Goal: Task Accomplishment & Management: Manage account settings

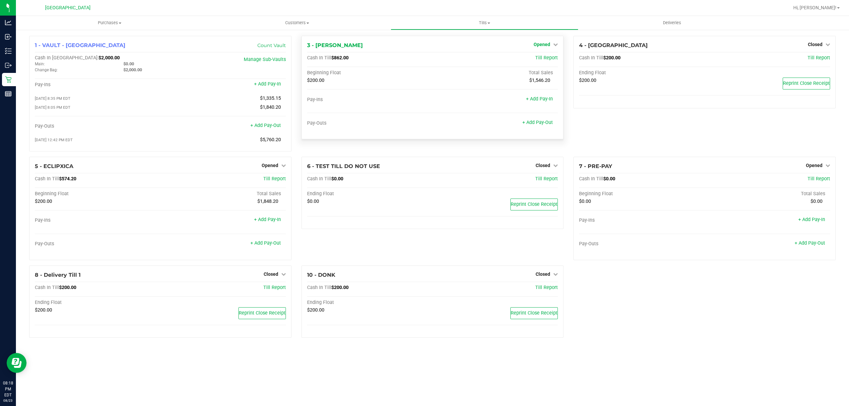
click at [548, 46] on span "Opened" at bounding box center [541, 44] width 17 height 5
click at [544, 60] on link "Close Till" at bounding box center [543, 58] width 18 height 5
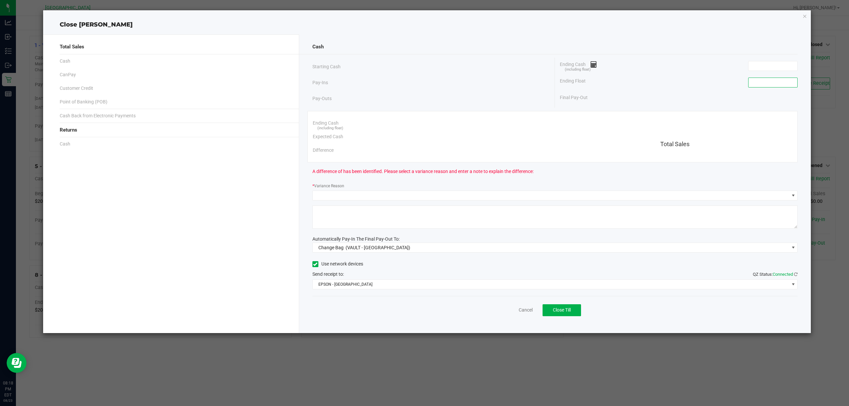
click at [772, 84] on input at bounding box center [772, 82] width 49 height 9
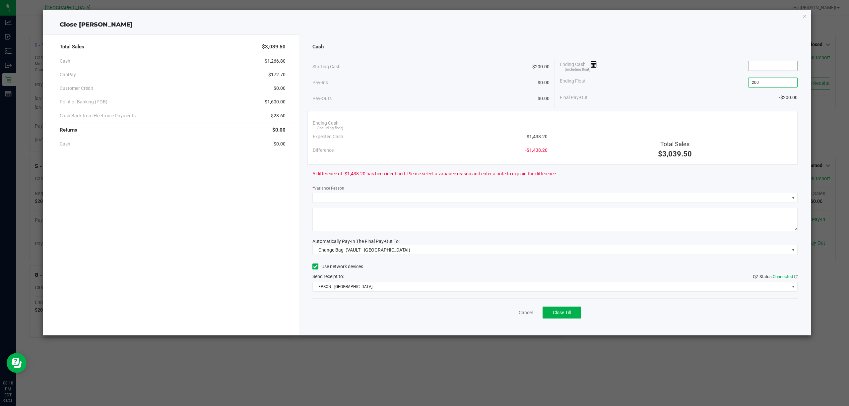
type input "$200.00"
click at [765, 63] on input at bounding box center [772, 65] width 49 height 9
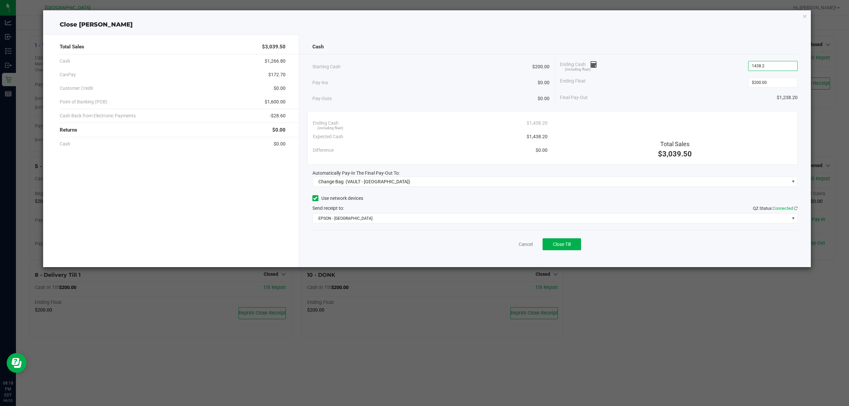
type input "$1,438.20"
click at [652, 94] on div "Final Pay-Out $1,238.20" at bounding box center [679, 98] width 238 height 14
click at [480, 176] on div "Automatically Pay-In The Final Pay-Out To:" at bounding box center [554, 173] width 485 height 7
click at [481, 181] on span "Change Bag (VAULT - [GEOGRAPHIC_DATA])" at bounding box center [551, 181] width 476 height 9
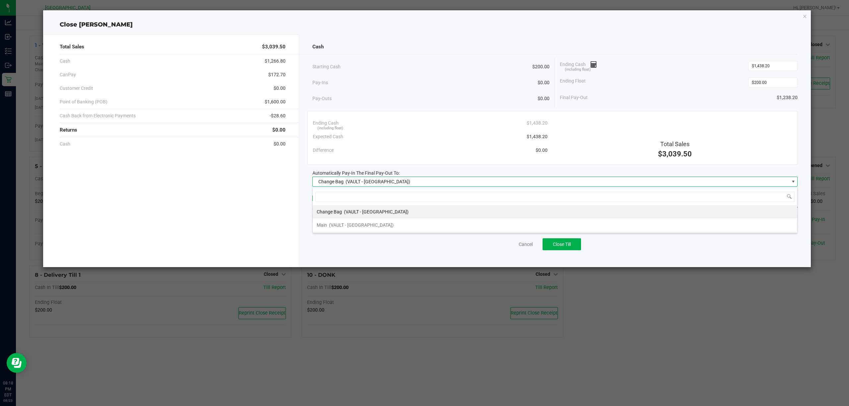
scroll to position [10, 485]
click at [380, 219] on div "Main (VAULT - [GEOGRAPHIC_DATA])" at bounding box center [355, 225] width 77 height 12
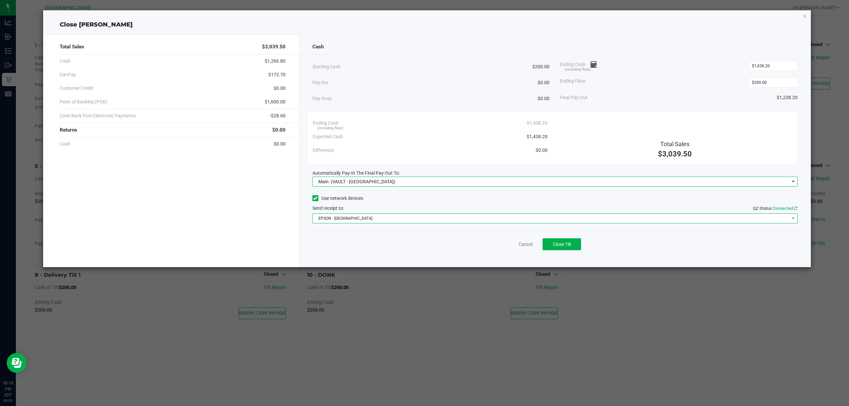
click at [380, 221] on span "EPSON - [GEOGRAPHIC_DATA]" at bounding box center [551, 218] width 476 height 9
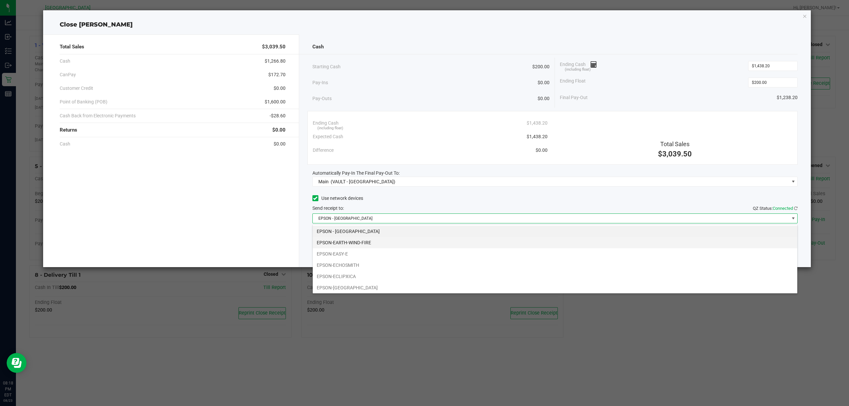
click at [376, 240] on li "EPSON-EARTH-WIND-FIRE" at bounding box center [555, 242] width 484 height 11
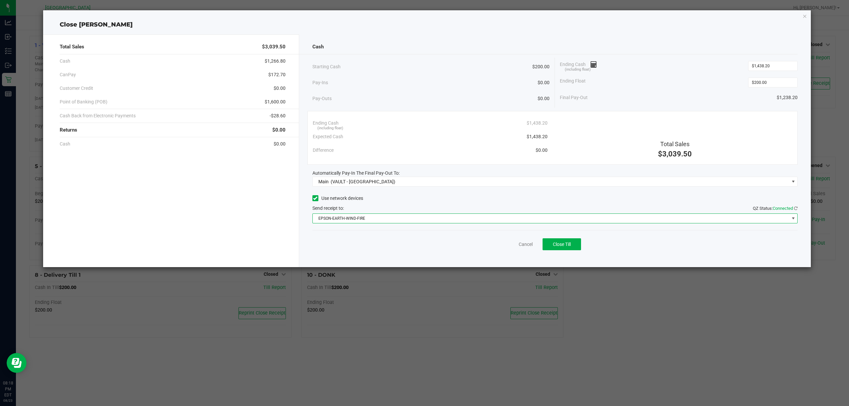
click at [396, 247] on div "Cancel Close Till" at bounding box center [554, 243] width 485 height 26
click at [569, 249] on button "Close Till" at bounding box center [561, 244] width 38 height 12
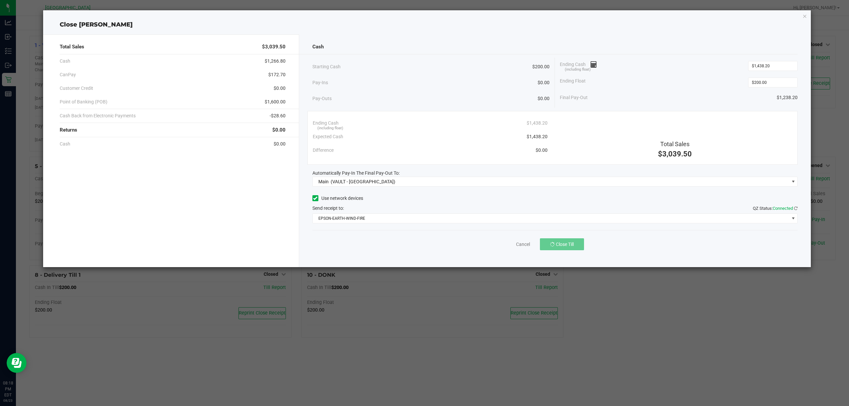
click at [669, 247] on div "Cancel Close Till" at bounding box center [554, 243] width 485 height 26
click at [506, 247] on link "Dismiss" at bounding box center [511, 244] width 16 height 7
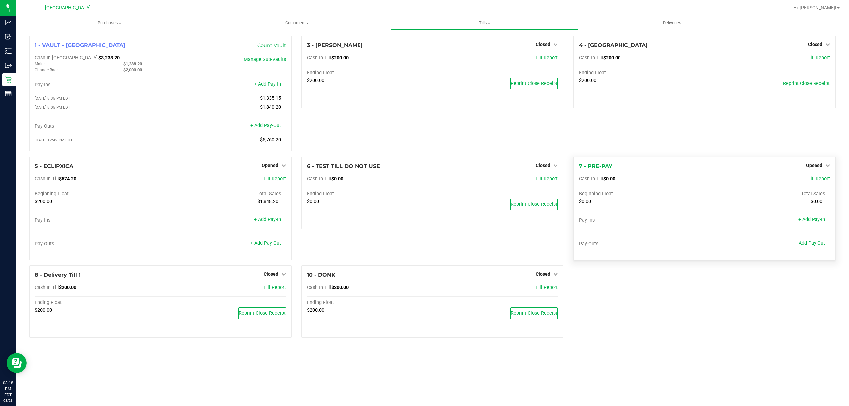
click at [818, 163] on div "Opened" at bounding box center [817, 165] width 24 height 8
click at [812, 167] on span "Opened" at bounding box center [813, 165] width 17 height 5
click at [817, 179] on link "Close Till" at bounding box center [814, 178] width 18 height 5
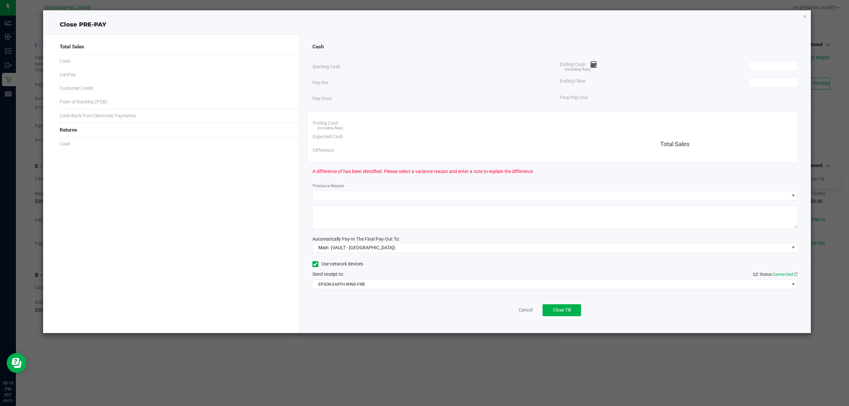
click at [773, 72] on div "Ending Cash (including float)" at bounding box center [679, 66] width 238 height 17
click at [770, 84] on input at bounding box center [772, 82] width 49 height 9
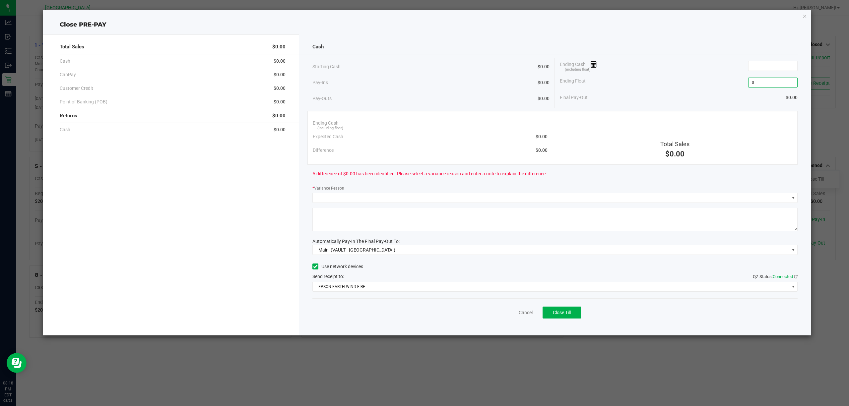
type input "$0.00"
drag, startPoint x: 768, startPoint y: 57, endPoint x: 769, endPoint y: 63, distance: 6.0
click at [769, 63] on div "Cash Starting Cash $0.00 Pay-Ins $0.00 Pay-Outs $0.00 Ending Cash (including fl…" at bounding box center [555, 184] width 512 height 301
click at [769, 63] on input at bounding box center [772, 65] width 49 height 9
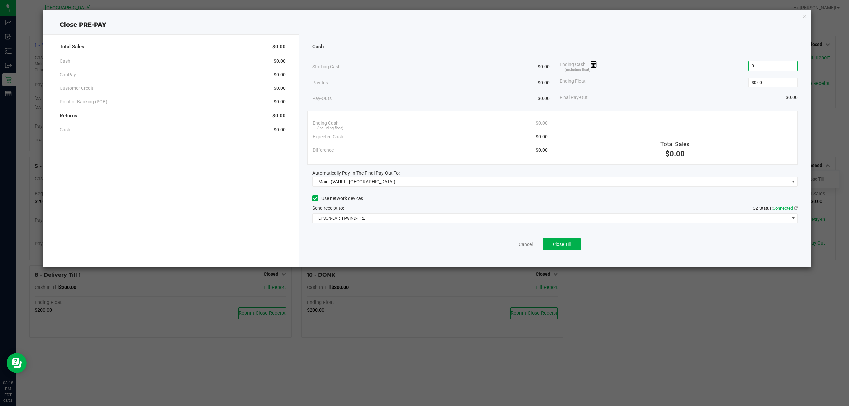
type input "$0.00"
click at [687, 68] on div "Ending Cash (including float) $0.00" at bounding box center [679, 66] width 238 height 17
click at [567, 246] on span "Close Till" at bounding box center [562, 244] width 18 height 5
drag, startPoint x: 403, startPoint y: 269, endPoint x: 660, endPoint y: 246, distance: 257.6
click at [660, 246] on div "Dismiss Reprint Closing Receipt" at bounding box center [554, 243] width 485 height 26
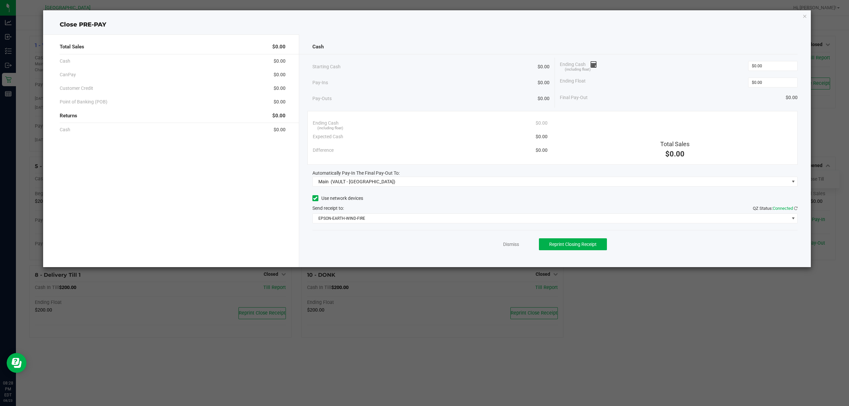
click at [511, 241] on div "Dismiss Reprint Closing Receipt" at bounding box center [554, 243] width 485 height 26
click at [509, 243] on link "Dismiss" at bounding box center [511, 244] width 16 height 7
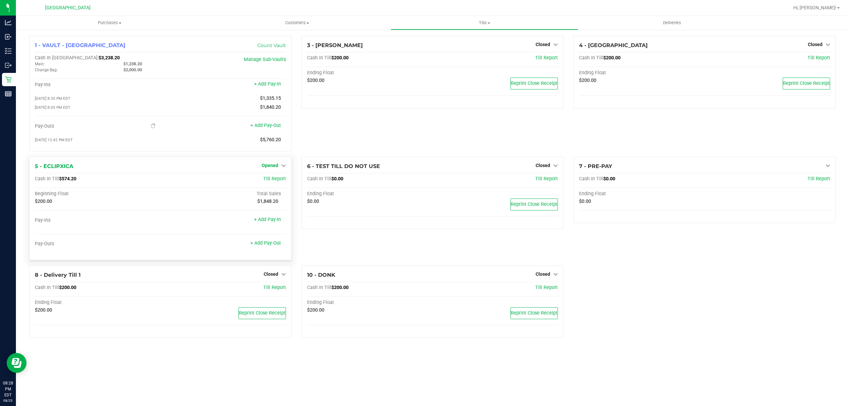
click at [272, 167] on span "Opened" at bounding box center [270, 165] width 17 height 5
click at [273, 178] on link "Close Till" at bounding box center [271, 178] width 18 height 5
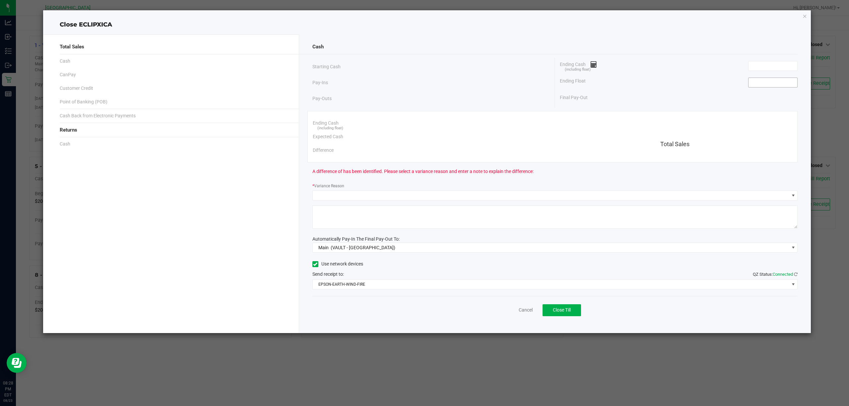
click at [778, 83] on input at bounding box center [772, 82] width 49 height 9
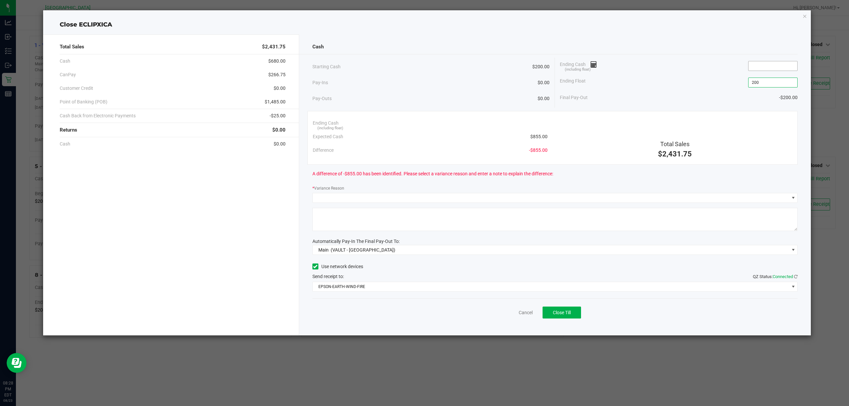
type input "$200.00"
click at [761, 68] on input at bounding box center [772, 65] width 49 height 9
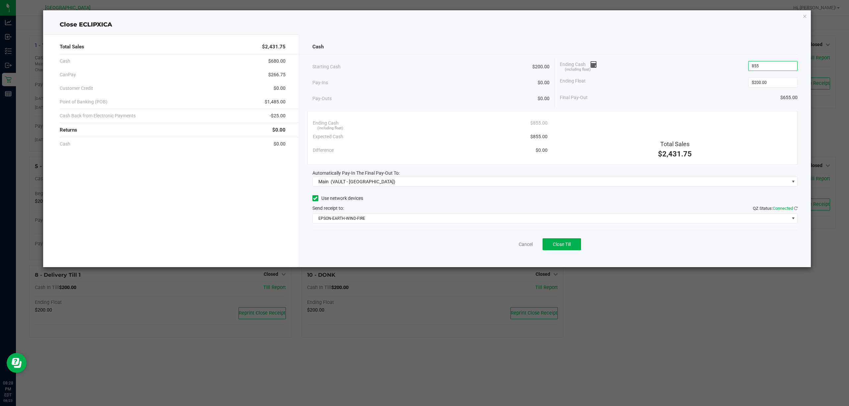
type input "$855.00"
click at [651, 80] on div "Ending Float $200.00" at bounding box center [679, 82] width 238 height 17
click at [569, 243] on span "Close Till" at bounding box center [562, 244] width 18 height 5
click at [666, 249] on div "Cancel Close Till" at bounding box center [554, 243] width 485 height 26
click at [503, 243] on link "Dismiss" at bounding box center [511, 244] width 16 height 7
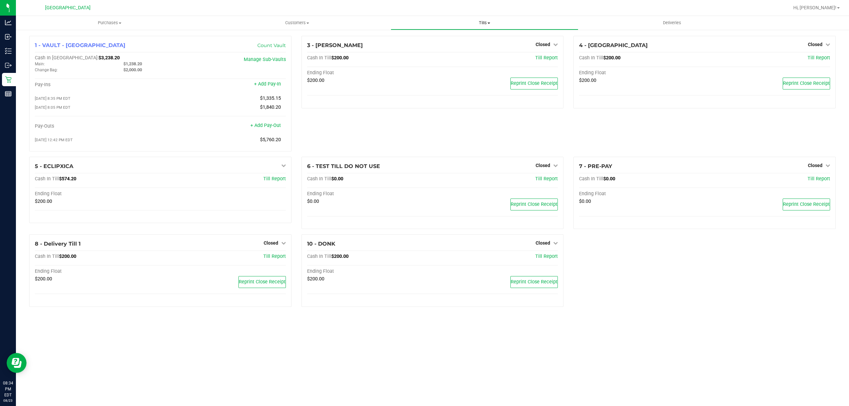
click at [483, 22] on span "Tills" at bounding box center [484, 23] width 187 height 6
click at [422, 51] on li "Reconcile e-payments" at bounding box center [483, 48] width 187 height 8
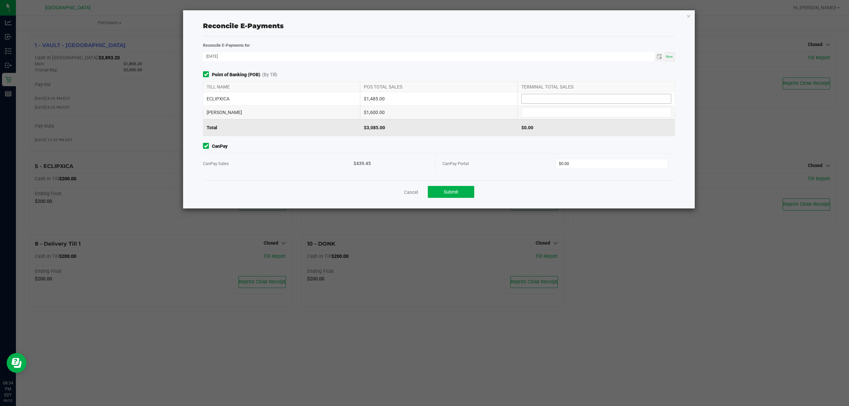
click at [565, 97] on input at bounding box center [595, 98] width 149 height 9
type input "$1,485.00"
click at [557, 112] on input at bounding box center [595, 112] width 149 height 9
type input "$1,600.00"
click at [588, 163] on input "0" at bounding box center [612, 163] width 112 height 9
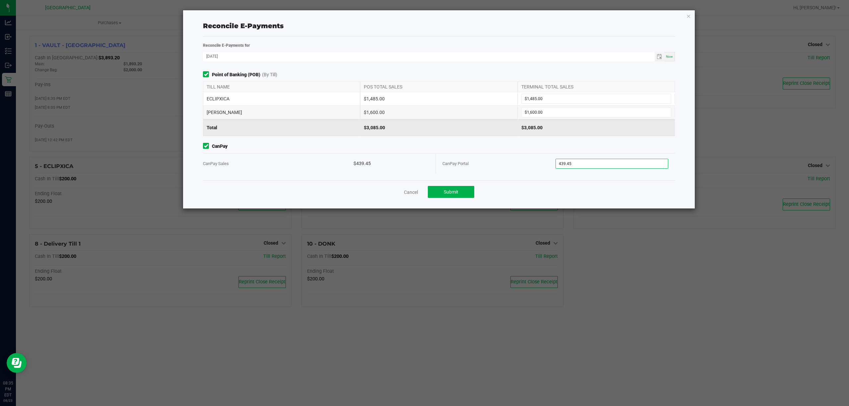
type input "$439.45"
click at [527, 187] on div "Cancel Submit" at bounding box center [439, 191] width 472 height 23
click at [514, 186] on div "Cancel Submit" at bounding box center [439, 191] width 472 height 23
click at [457, 191] on span "Submit" at bounding box center [451, 191] width 15 height 5
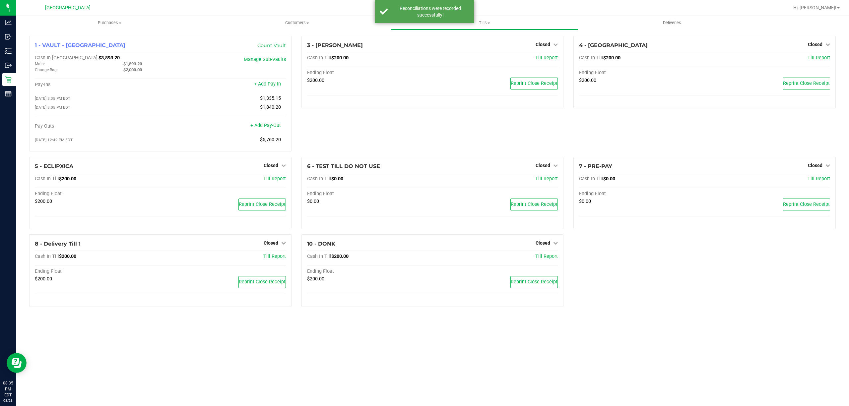
click at [483, 134] on div "3 - [PERSON_NAME] Closed Open Till Cash In Till $200.00 Till Report Ending Floa…" at bounding box center [432, 96] width 272 height 121
